Goal: Information Seeking & Learning: Learn about a topic

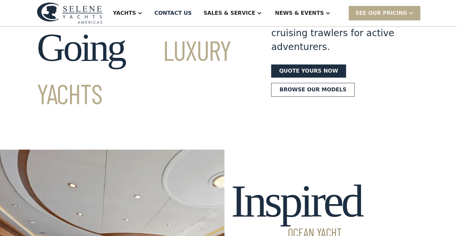
scroll to position [67, 0]
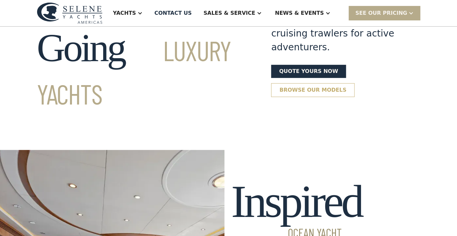
click at [311, 83] on link "Browse our models" at bounding box center [312, 90] width 83 height 14
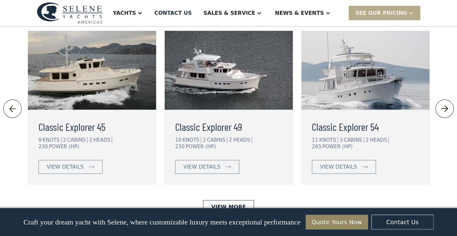
scroll to position [1466, 0]
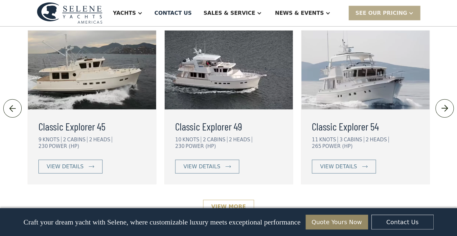
click at [234, 200] on link "View More" at bounding box center [228, 207] width 51 height 14
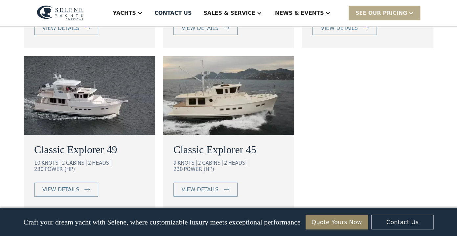
scroll to position [542, 0]
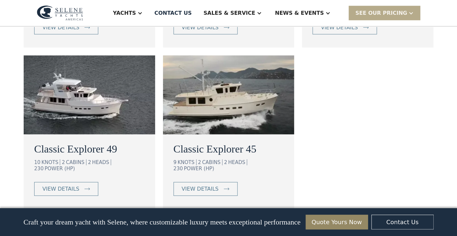
click at [93, 111] on img at bounding box center [89, 95] width 131 height 79
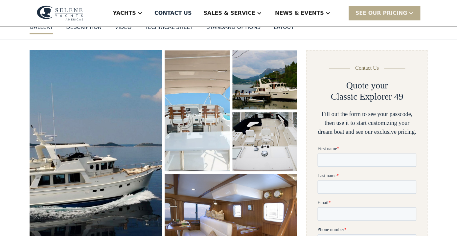
scroll to position [71, 0]
click at [127, 124] on img "open lightbox" at bounding box center [96, 159] width 140 height 232
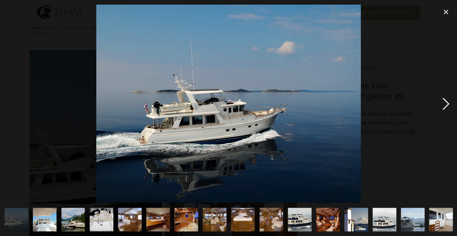
click at [445, 102] on div "next image" at bounding box center [446, 104] width 22 height 198
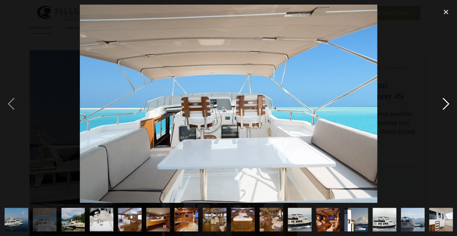
click at [445, 102] on div "next image" at bounding box center [446, 104] width 22 height 198
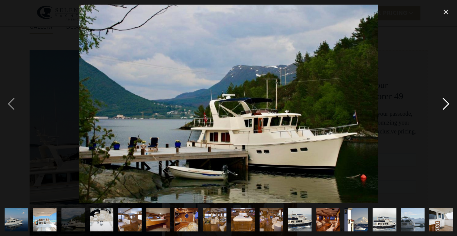
click at [445, 102] on div "next image" at bounding box center [446, 104] width 22 height 198
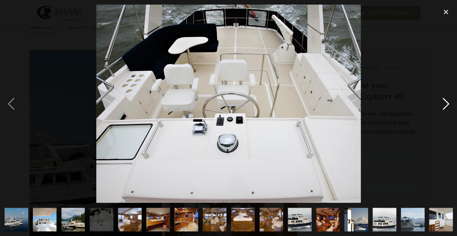
click at [445, 102] on div "next image" at bounding box center [446, 104] width 22 height 198
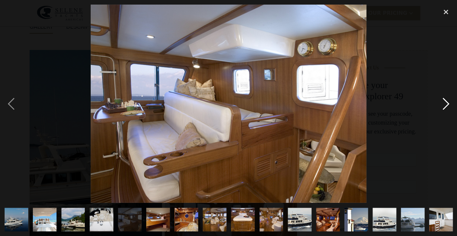
click at [445, 102] on div "next image" at bounding box center [446, 104] width 22 height 198
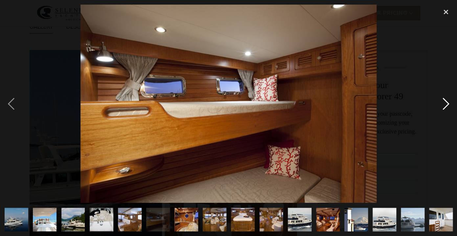
click at [445, 102] on div "next image" at bounding box center [446, 104] width 22 height 198
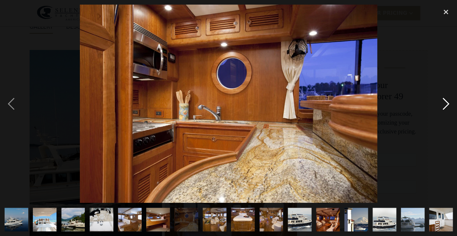
click at [445, 102] on div "next image" at bounding box center [446, 104] width 22 height 198
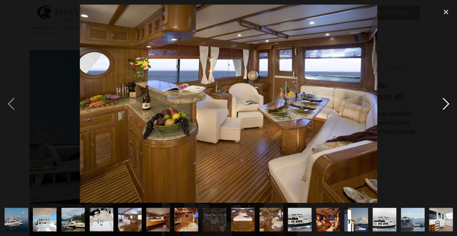
click at [445, 102] on div "next image" at bounding box center [446, 104] width 22 height 198
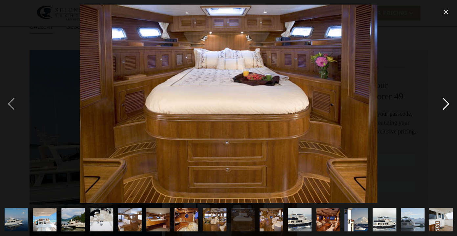
click at [445, 102] on div "next image" at bounding box center [446, 104] width 22 height 198
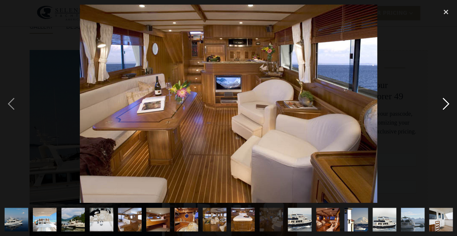
click at [445, 102] on div "next image" at bounding box center [446, 104] width 22 height 198
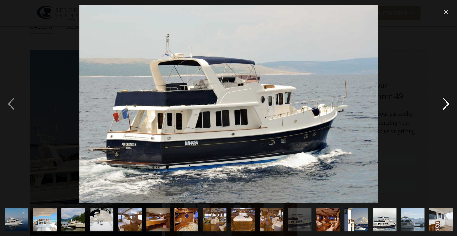
click at [445, 102] on div "next image" at bounding box center [446, 104] width 22 height 198
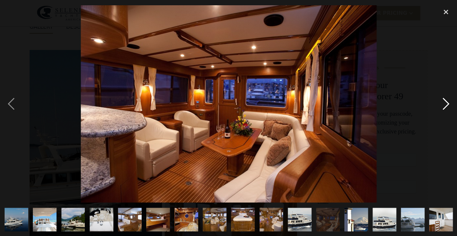
click at [445, 102] on div "next image" at bounding box center [446, 104] width 22 height 198
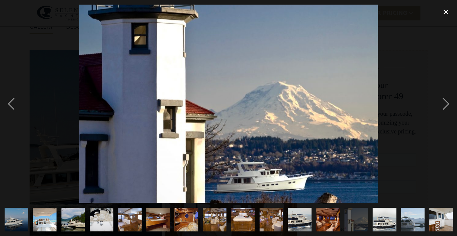
click at [446, 13] on div "close lightbox" at bounding box center [446, 12] width 22 height 14
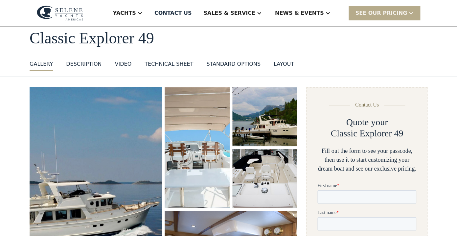
scroll to position [0, 0]
